Goal: Information Seeking & Learning: Learn about a topic

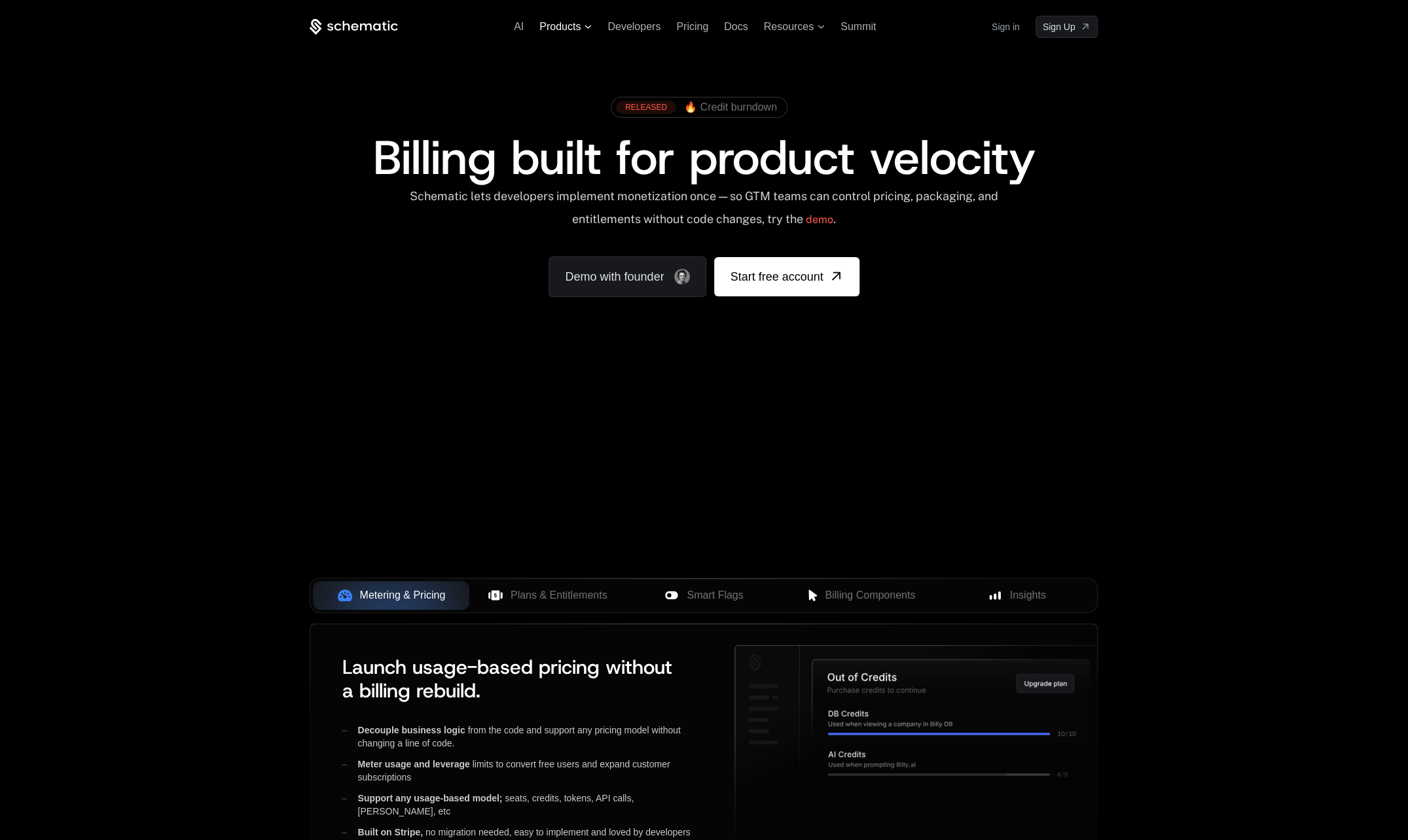
click at [584, 29] on span "Products" at bounding box center [566, 27] width 53 height 12
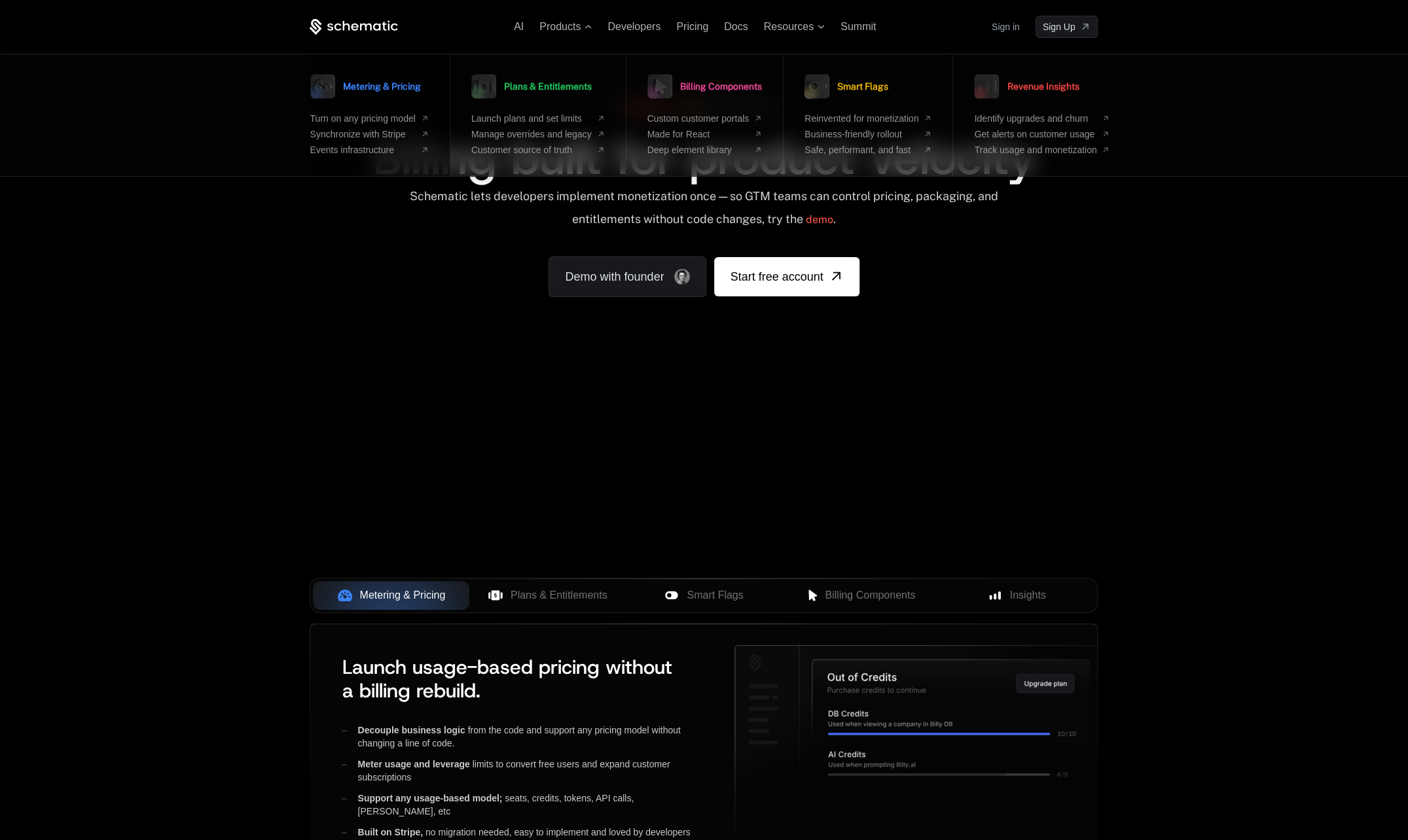
click at [380, 85] on span "Metering & Pricing" at bounding box center [381, 87] width 78 height 9
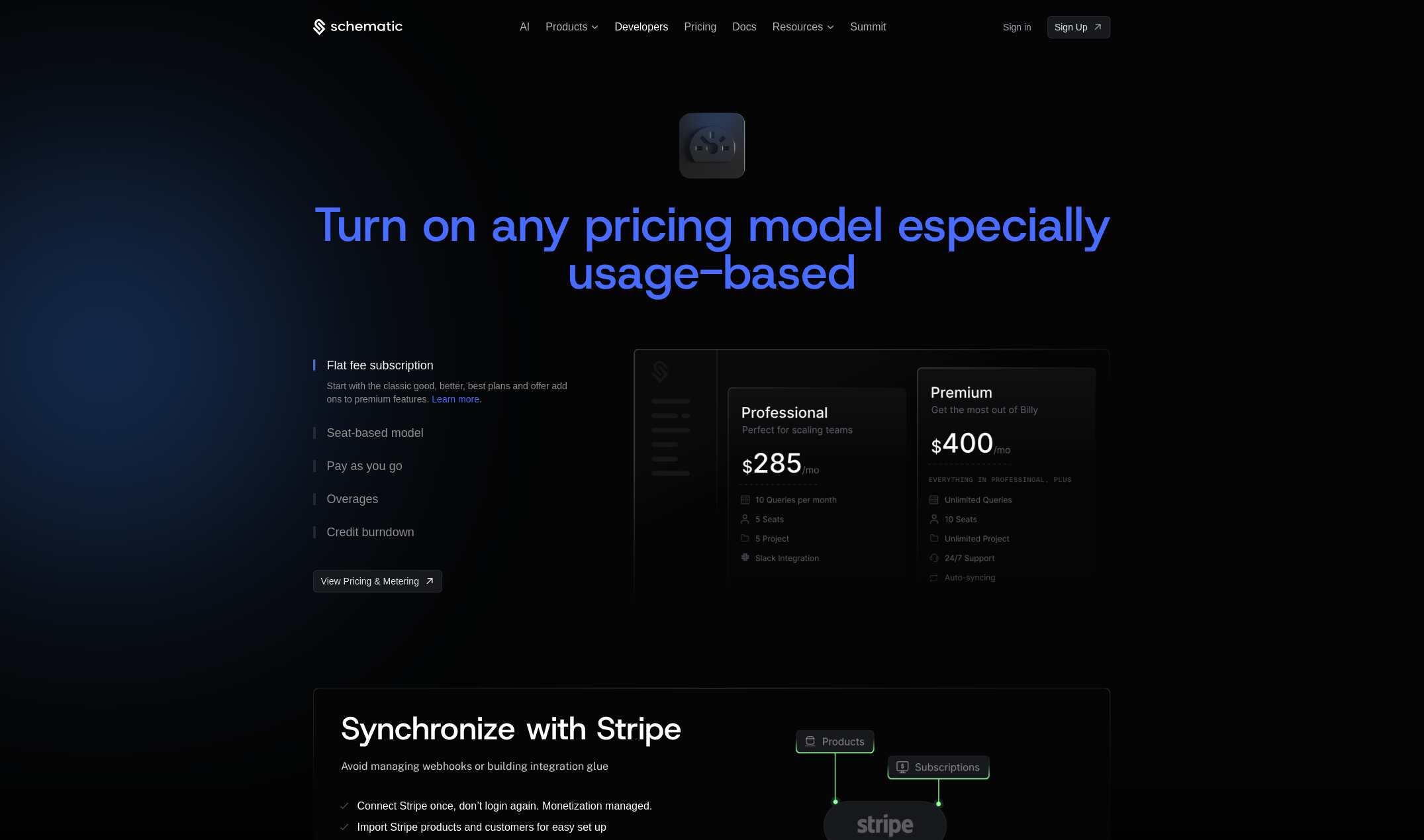
click at [644, 28] on span "Developers" at bounding box center [640, 27] width 53 height 11
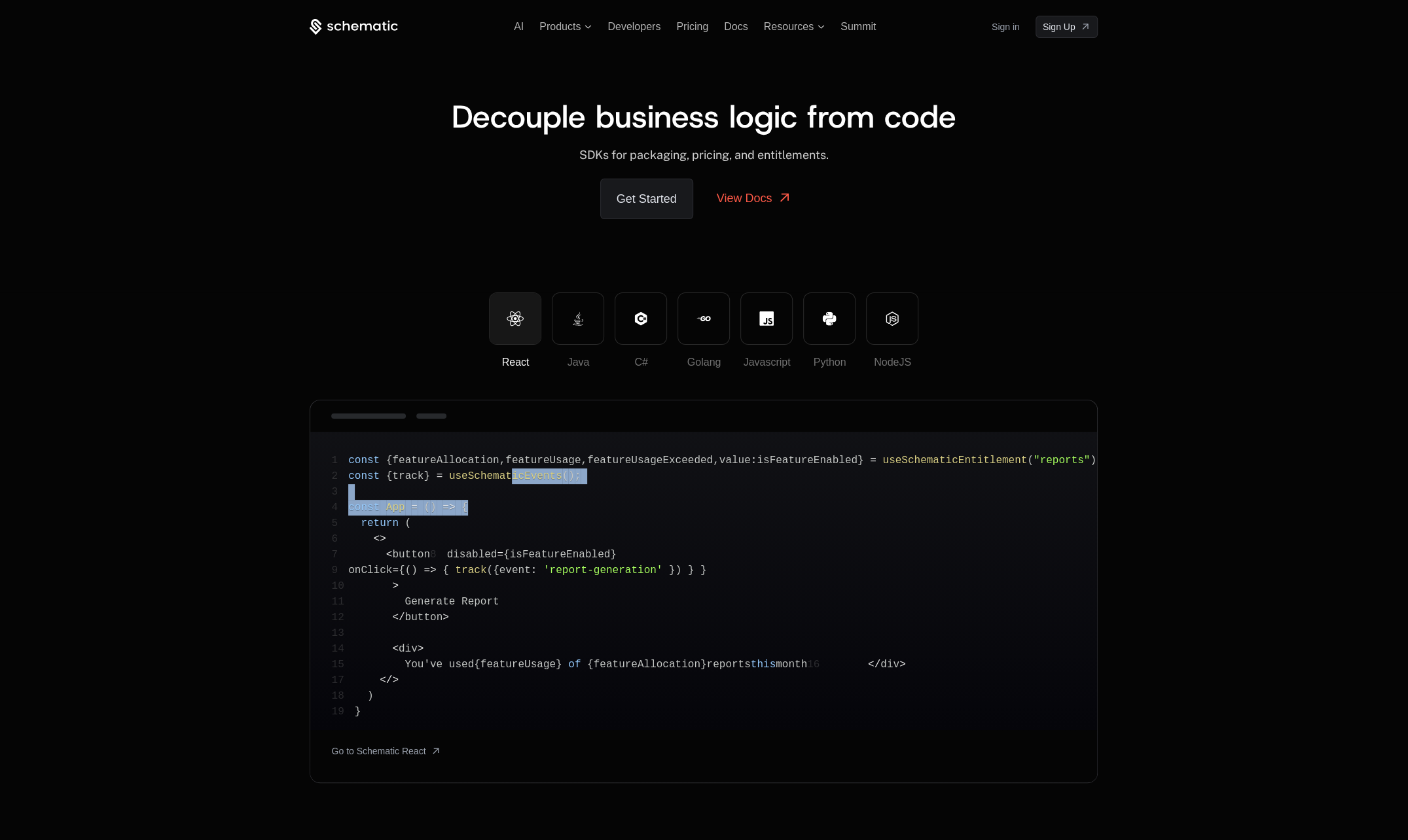
drag, startPoint x: 511, startPoint y: 474, endPoint x: 524, endPoint y: 501, distance: 30.0
click at [524, 501] on pre "1 const { featureAllocation , featureUsage , featureUsageExceeded , value : isF…" at bounding box center [703, 580] width 787 height 298
click at [396, 274] on div "Decouple business logic from code ﻿ SDKs for packaging, pricing, and entitlemen…" at bounding box center [704, 165] width 788 height 255
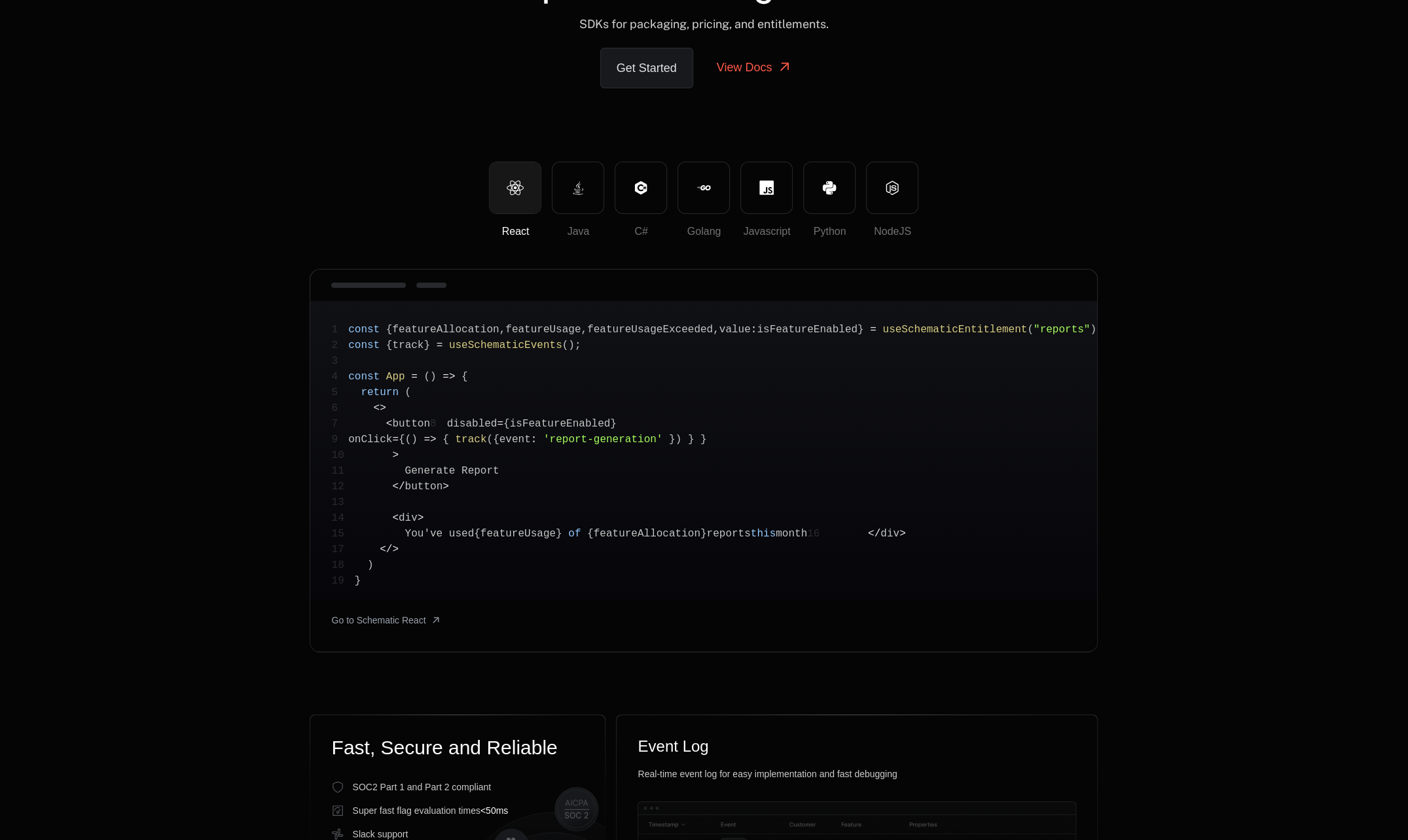
scroll to position [262, 0]
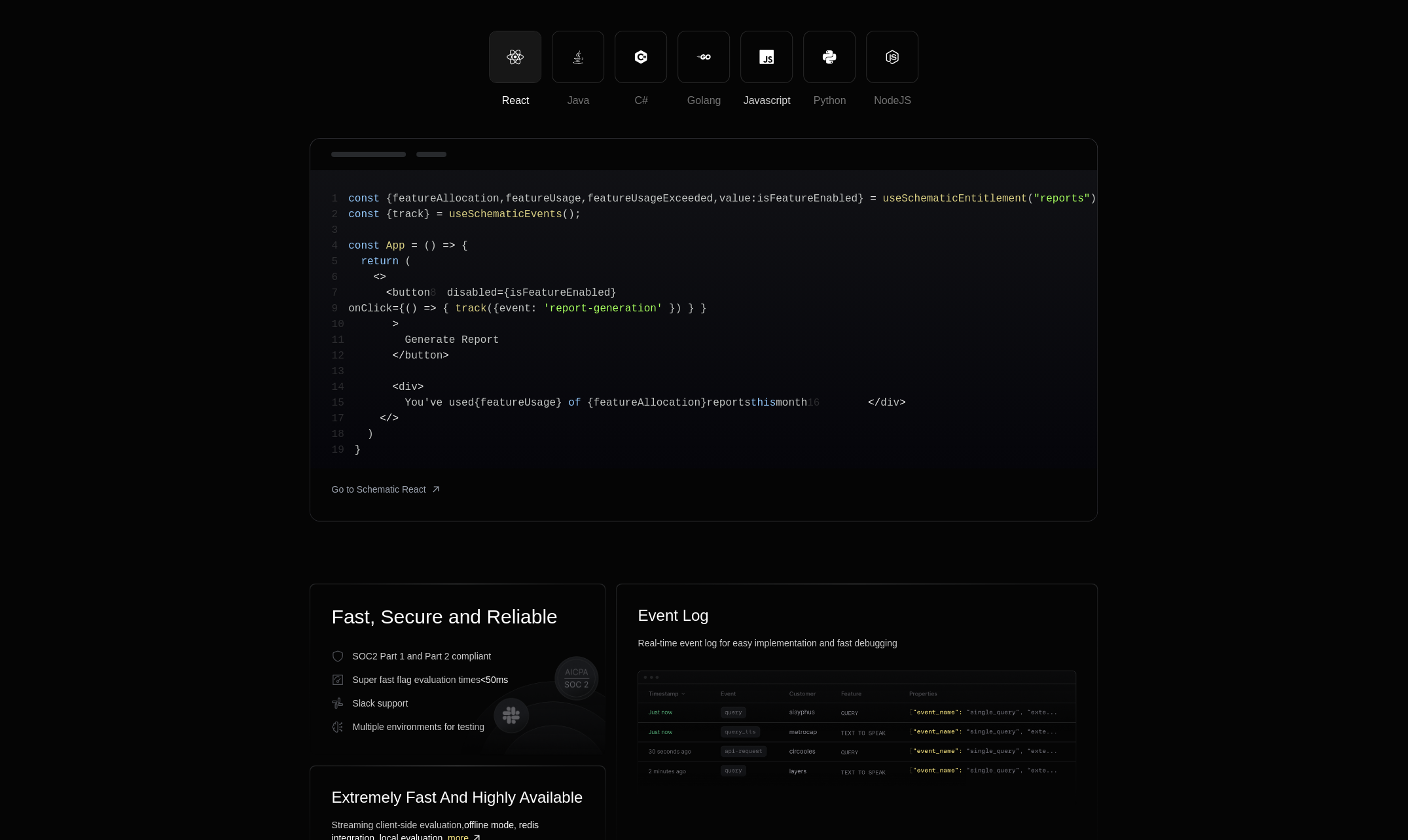
click at [759, 59] on icon at bounding box center [766, 57] width 14 height 14
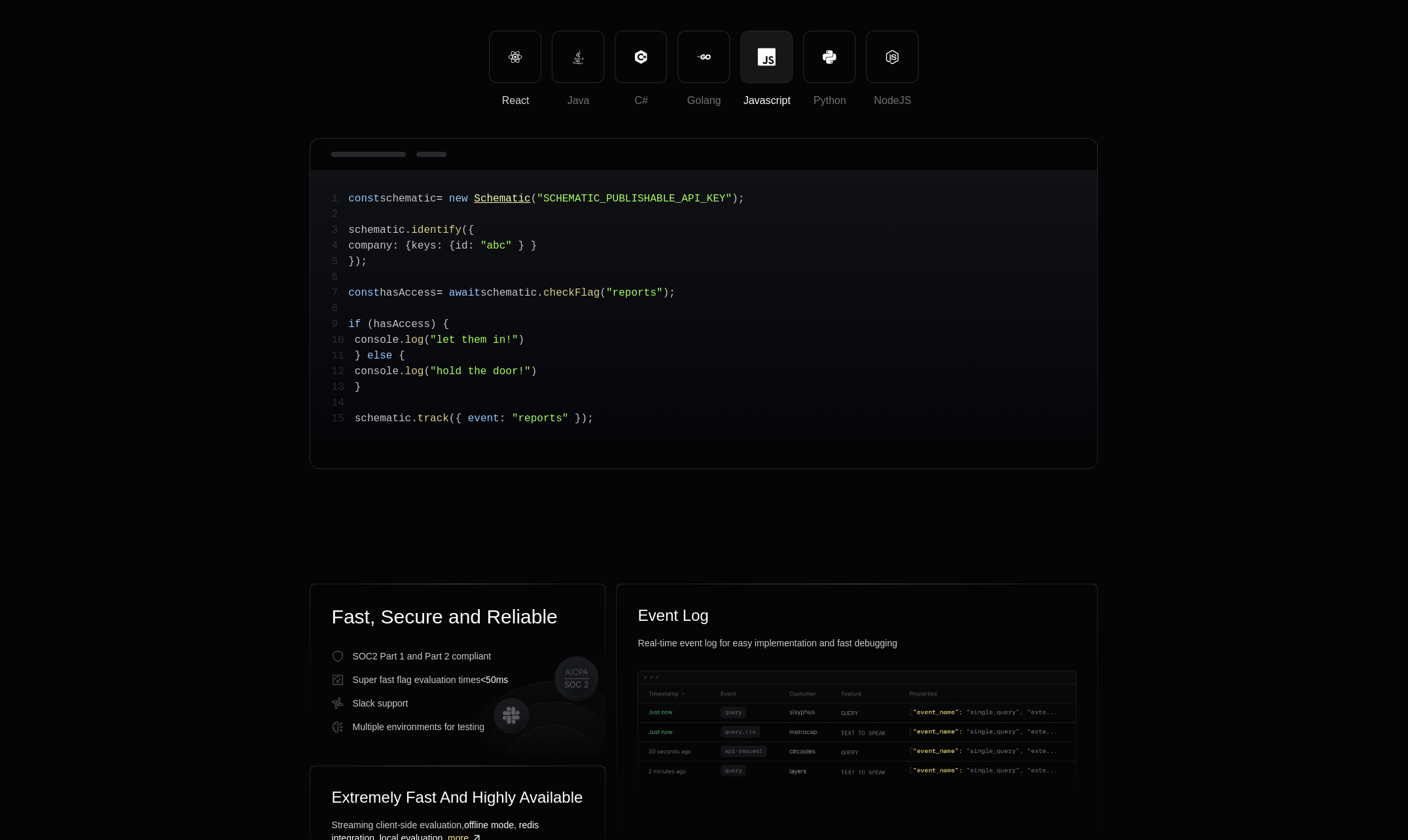
click at [517, 65] on button "React" at bounding box center [515, 57] width 53 height 53
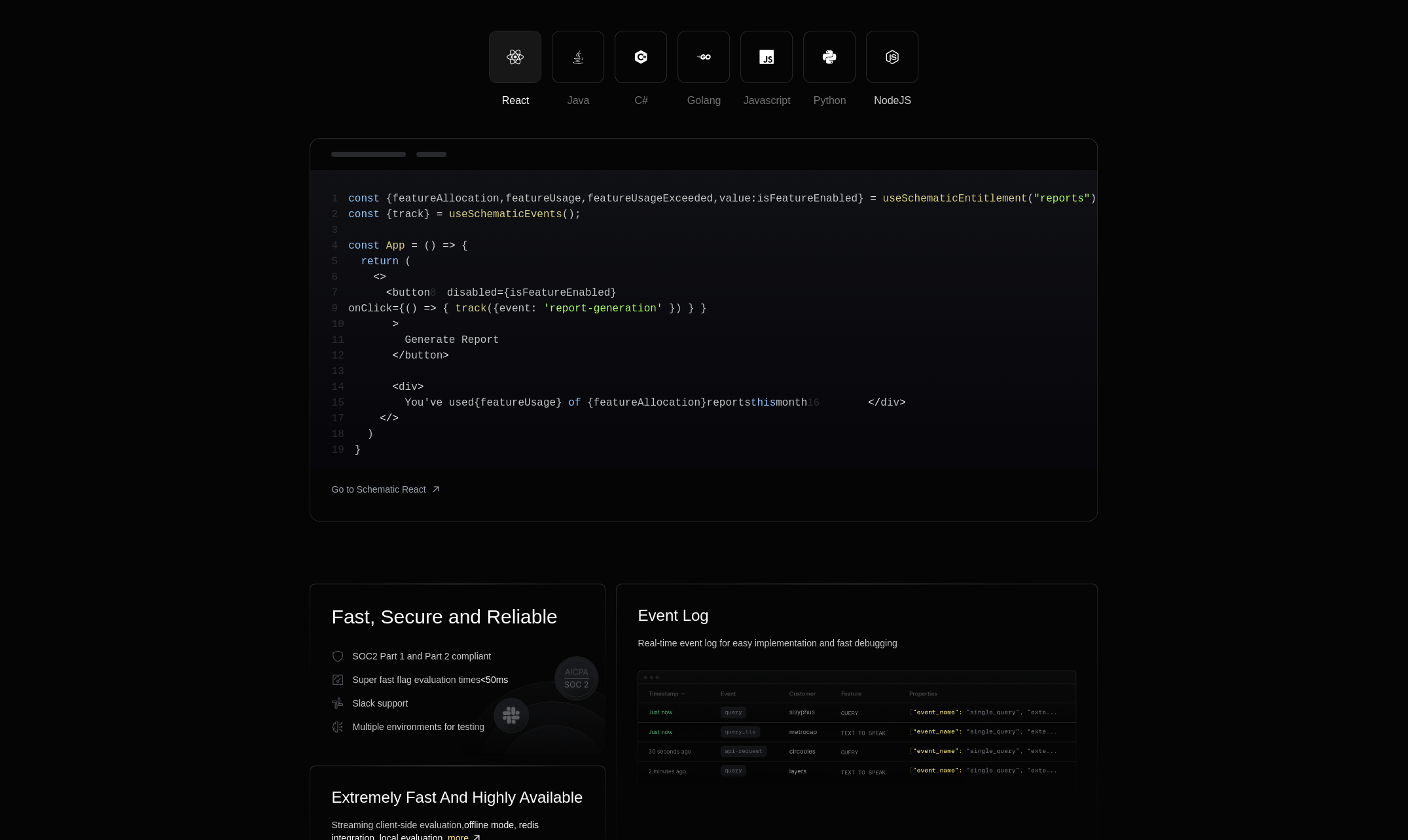
click at [892, 45] on button "NodeJS" at bounding box center [892, 57] width 53 height 53
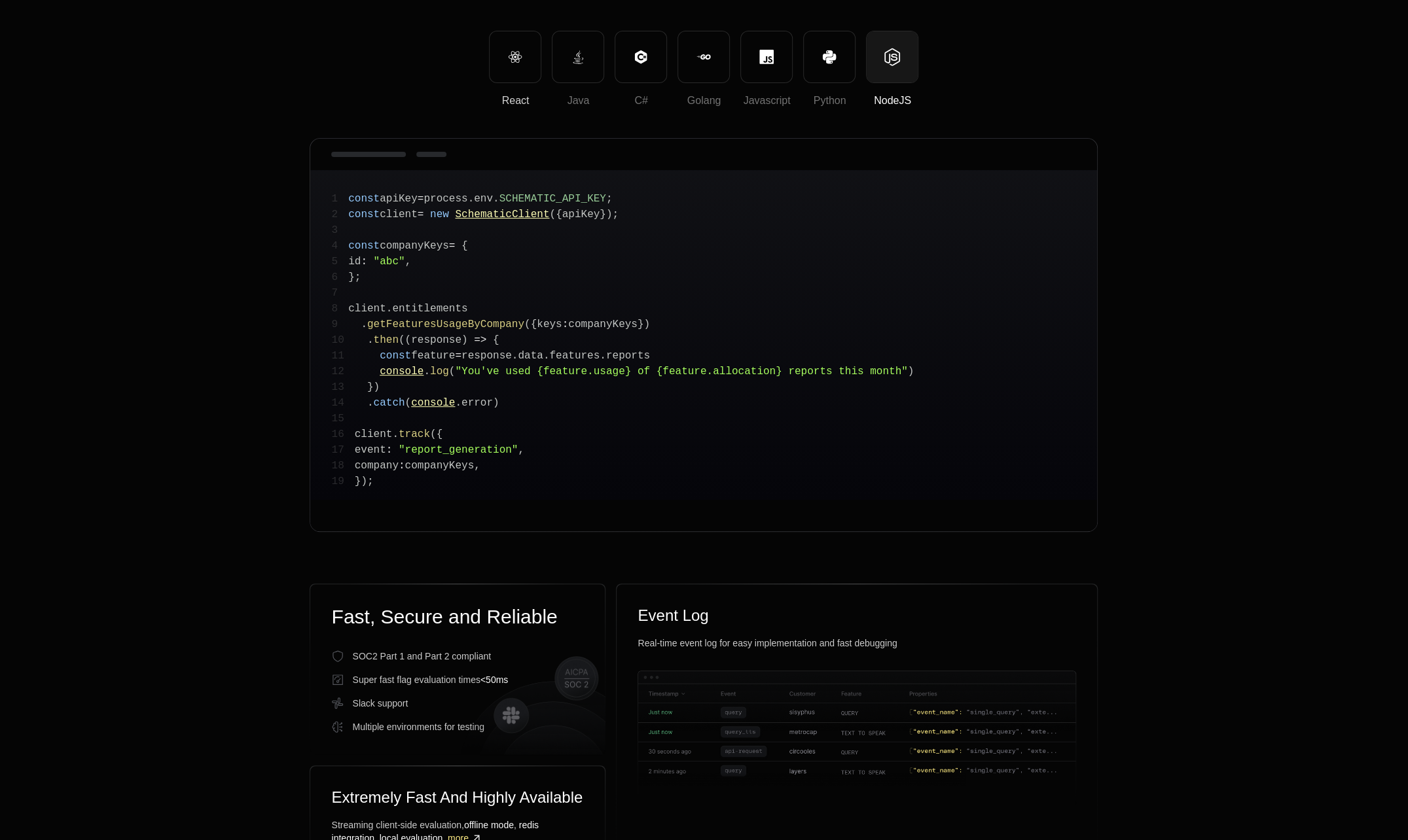
click at [520, 67] on button "React" at bounding box center [515, 57] width 53 height 53
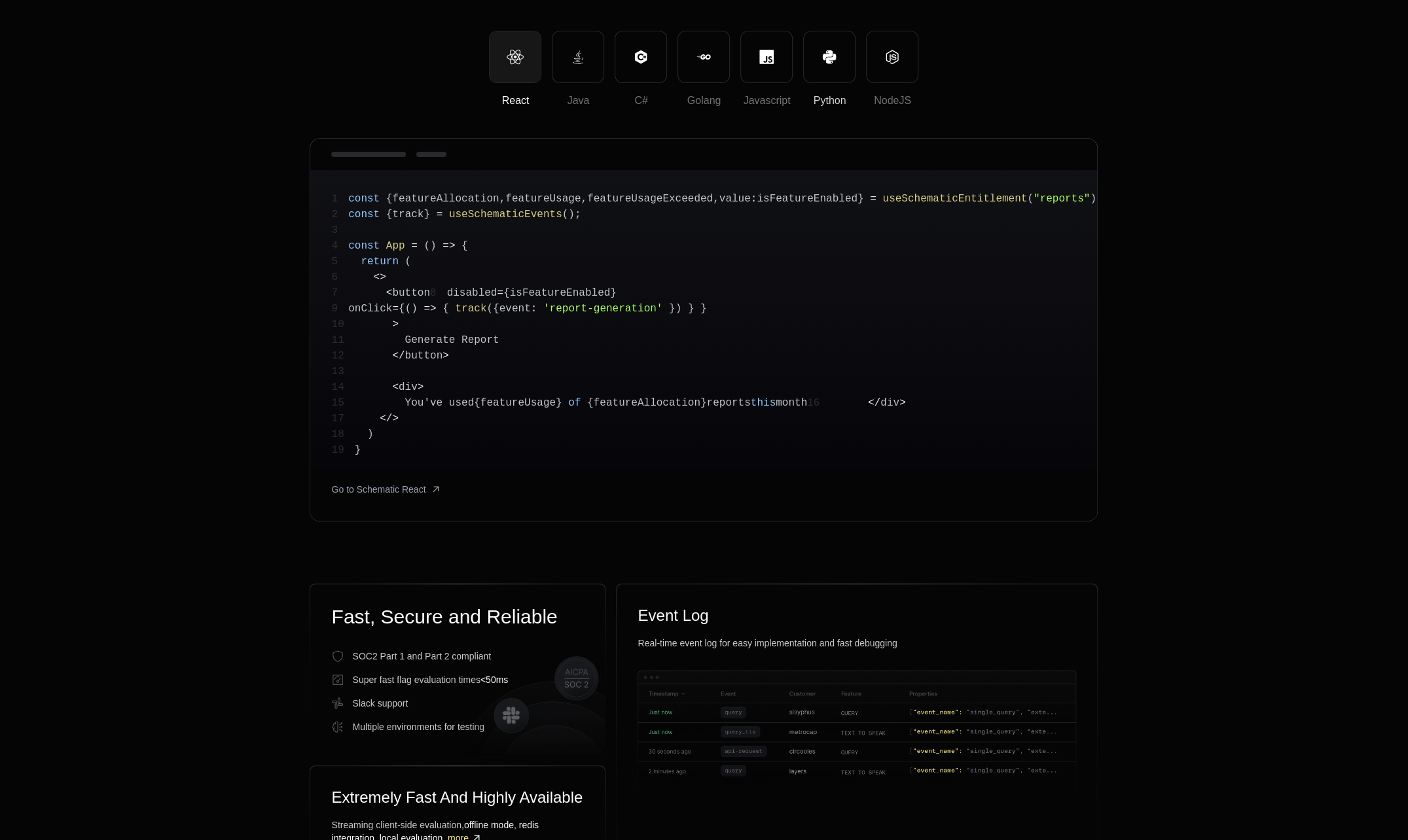
click at [828, 64] on button "Python" at bounding box center [829, 57] width 53 height 53
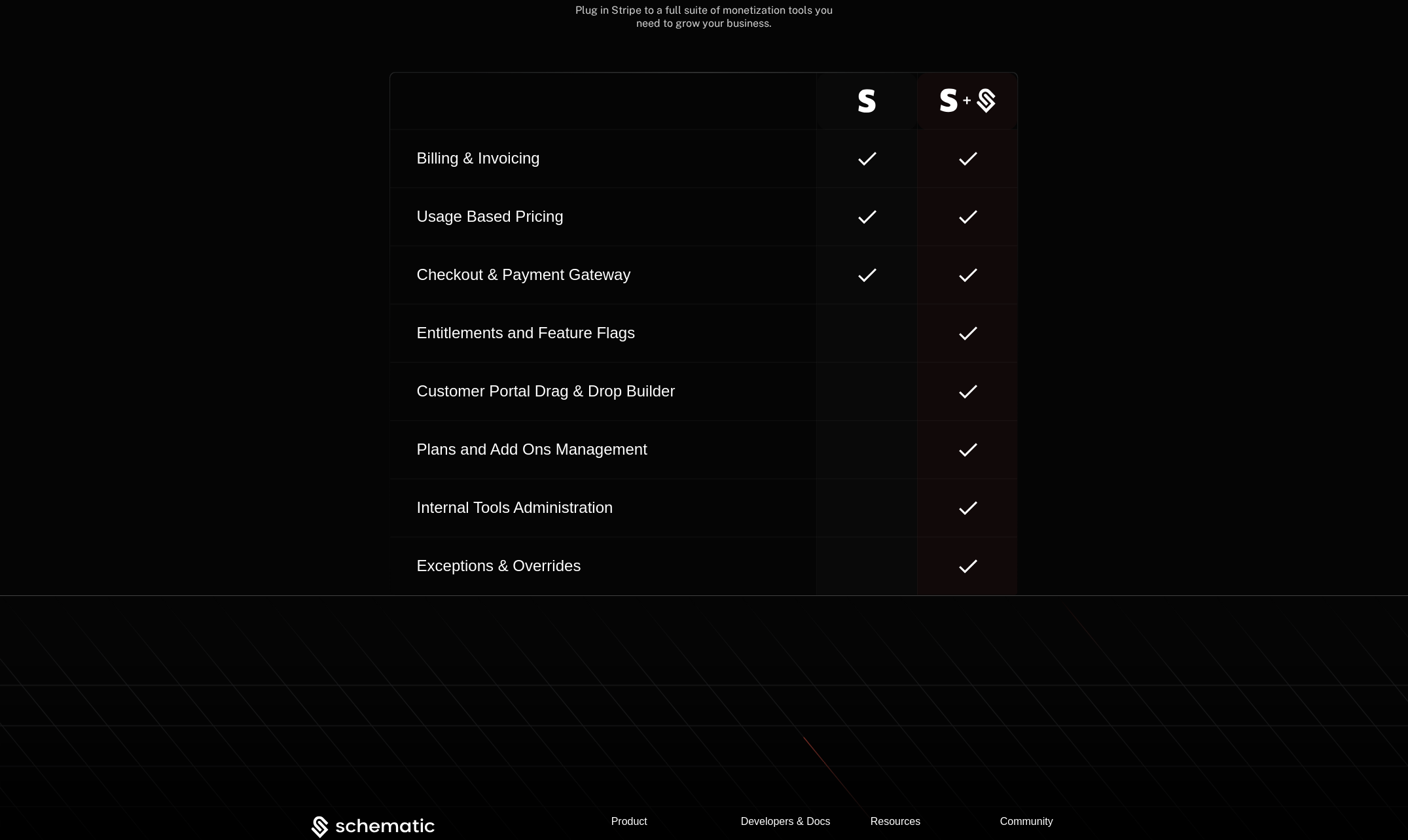
scroll to position [5878, 0]
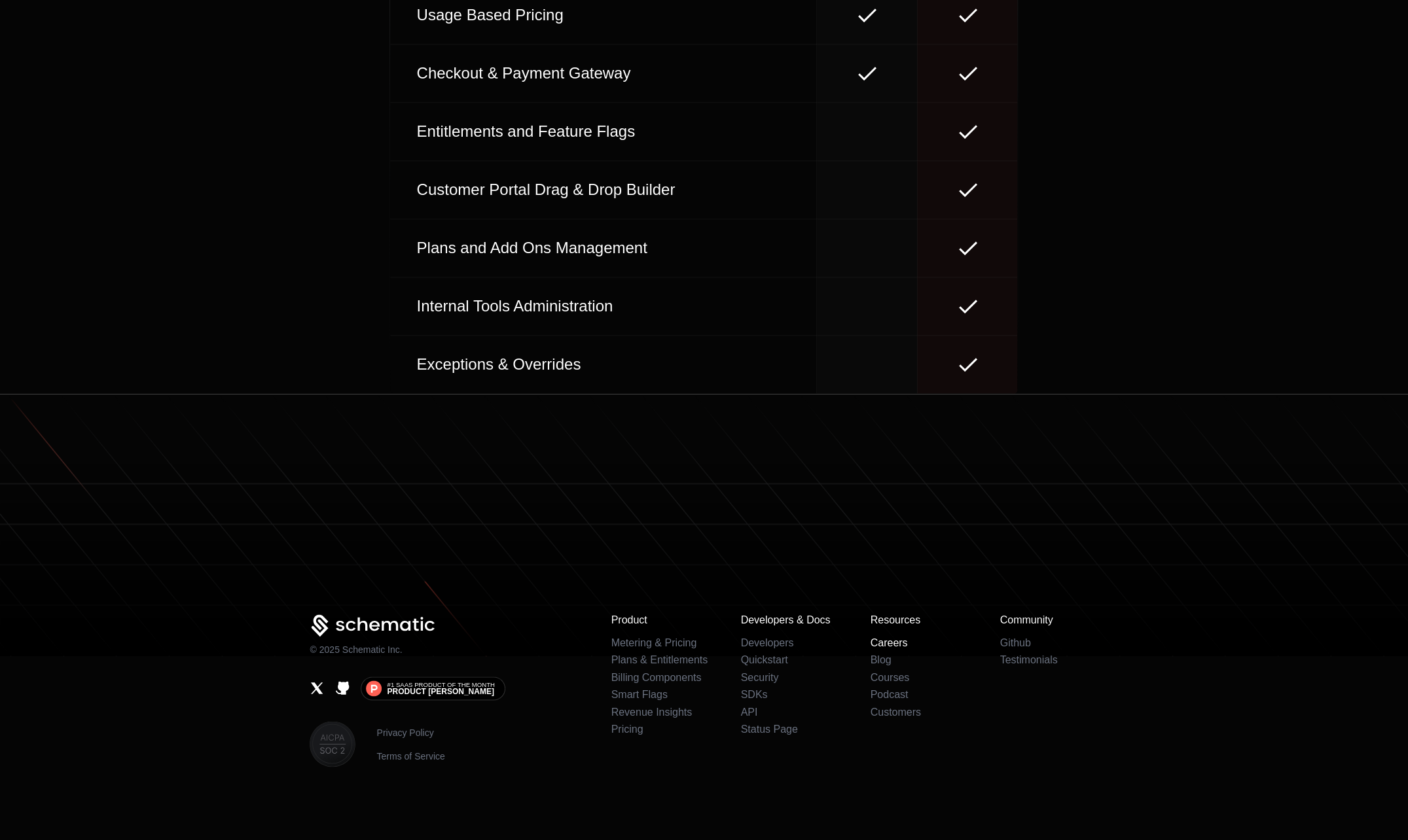
click at [892, 641] on link "Careers" at bounding box center [888, 643] width 37 height 11
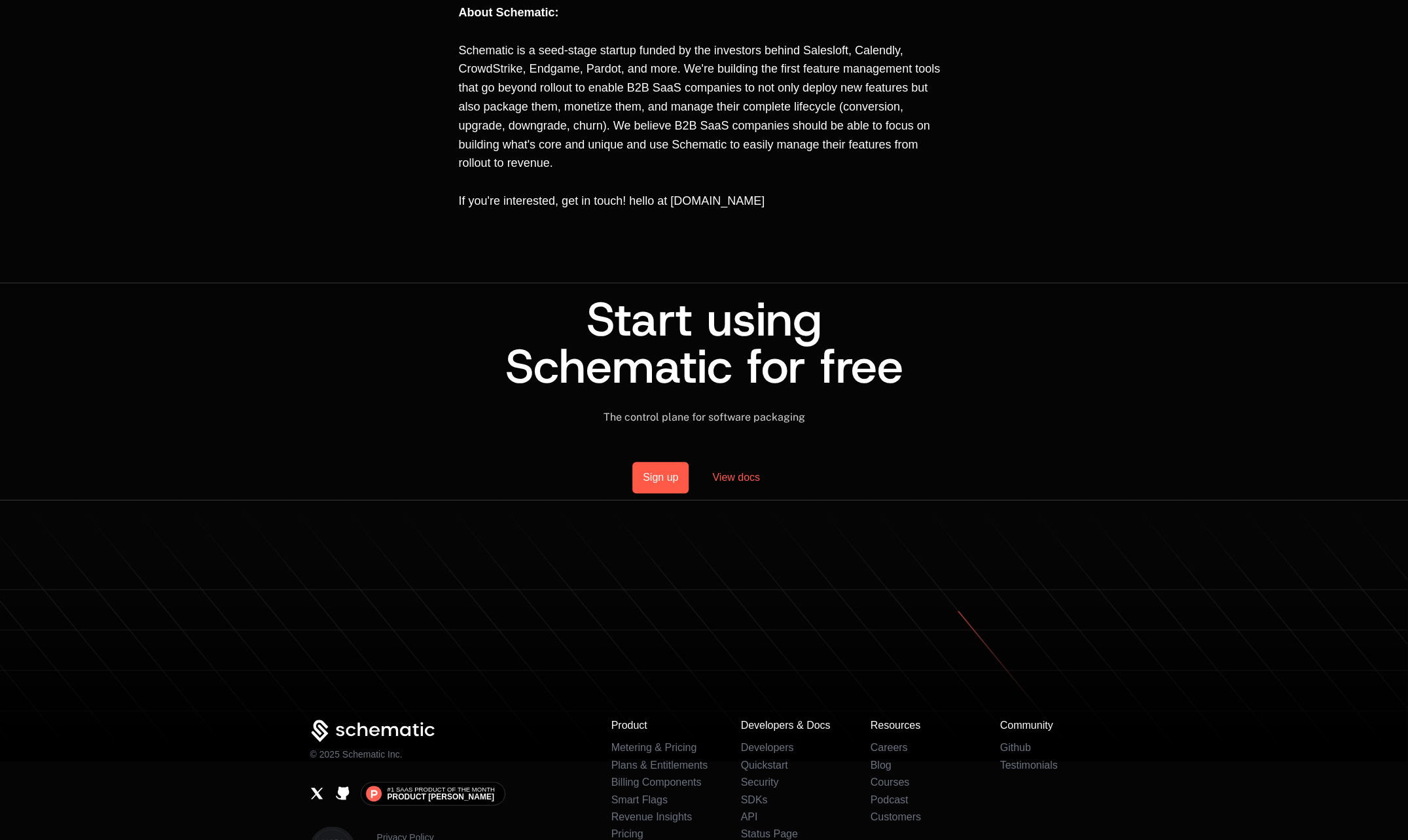
scroll to position [890, 0]
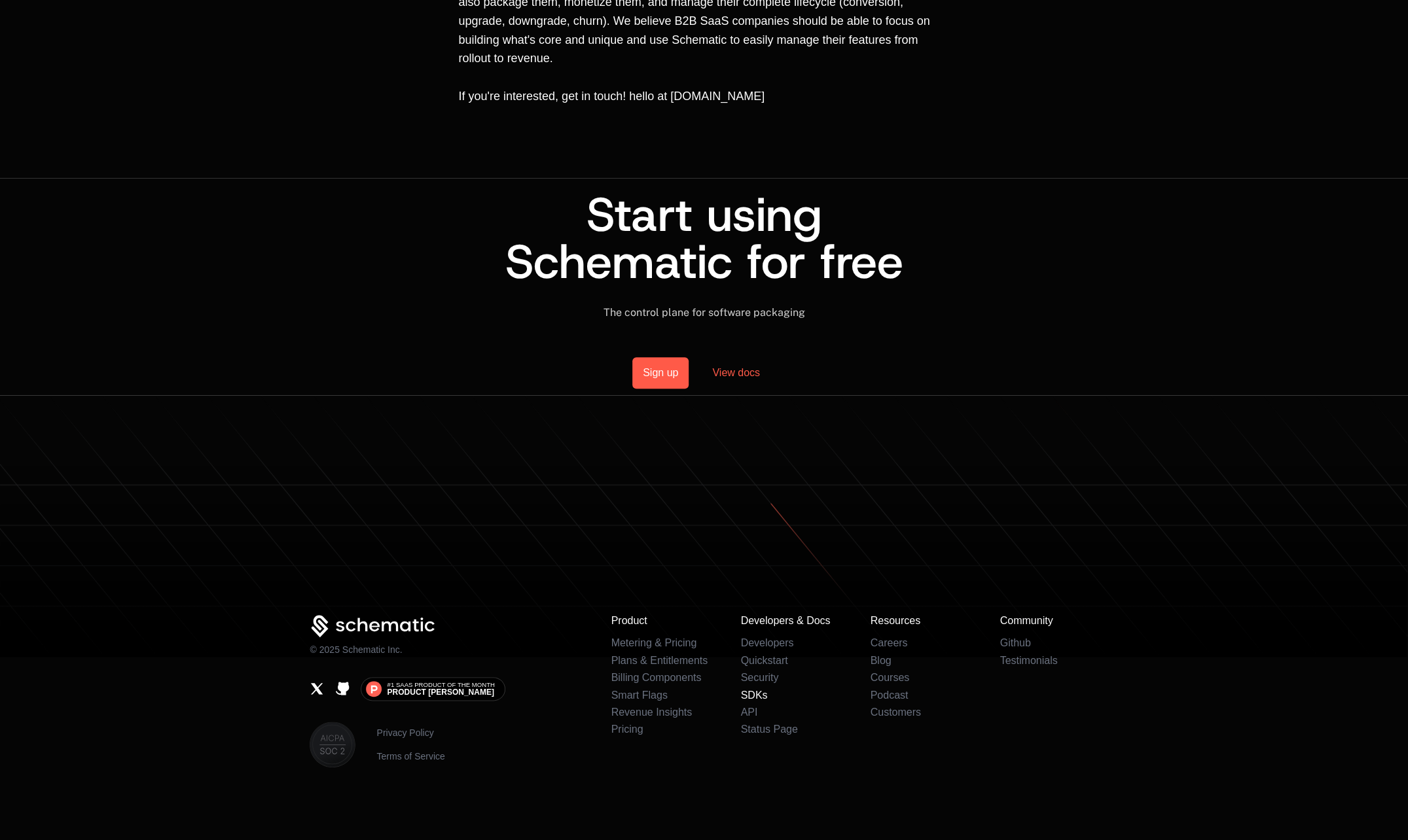
click at [759, 699] on link "SDKs" at bounding box center [754, 695] width 27 height 11
